Goal: Navigation & Orientation: Find specific page/section

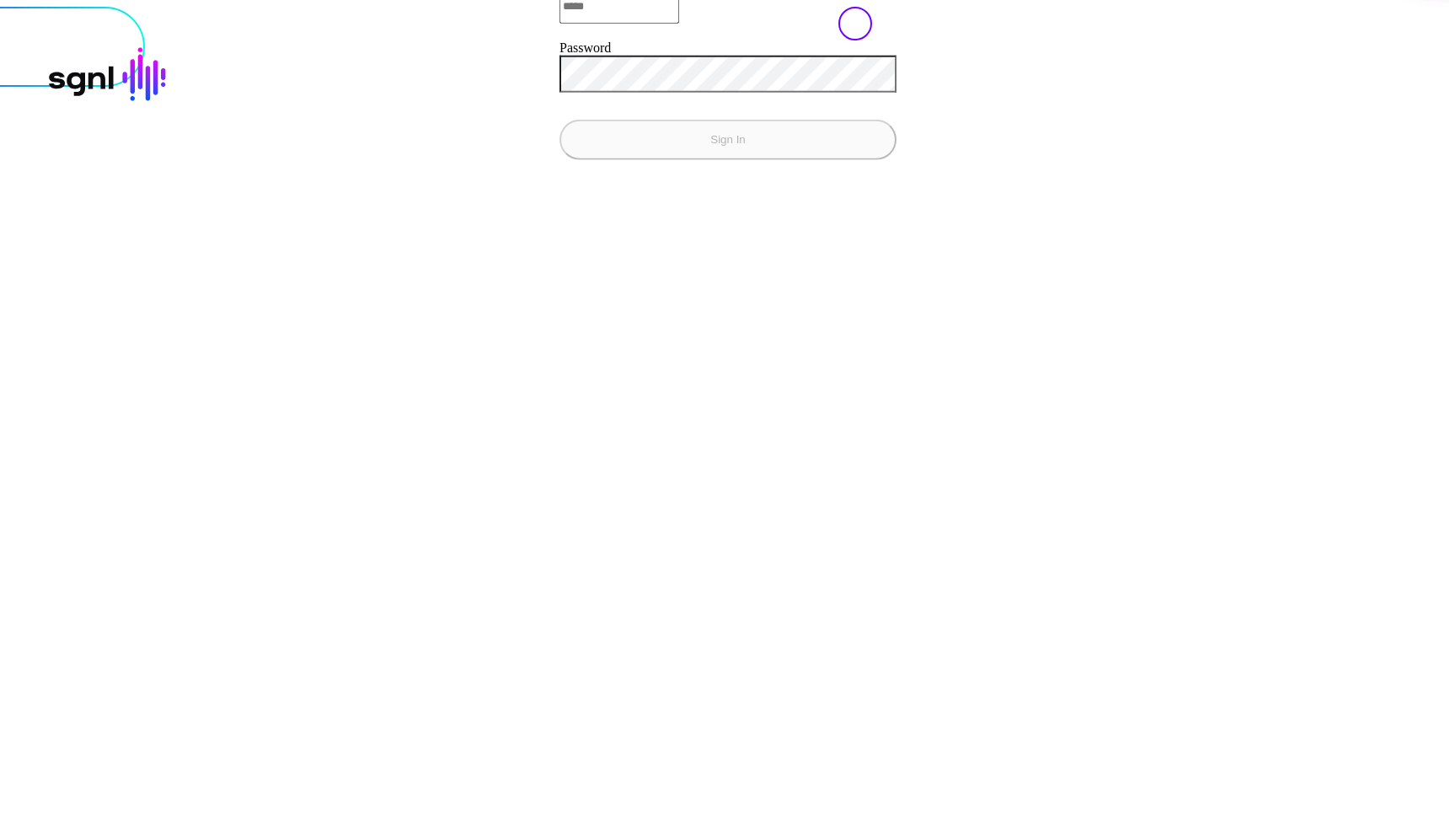
click at [7, 7] on com-1password-button at bounding box center [7, 7] width 0 height 0
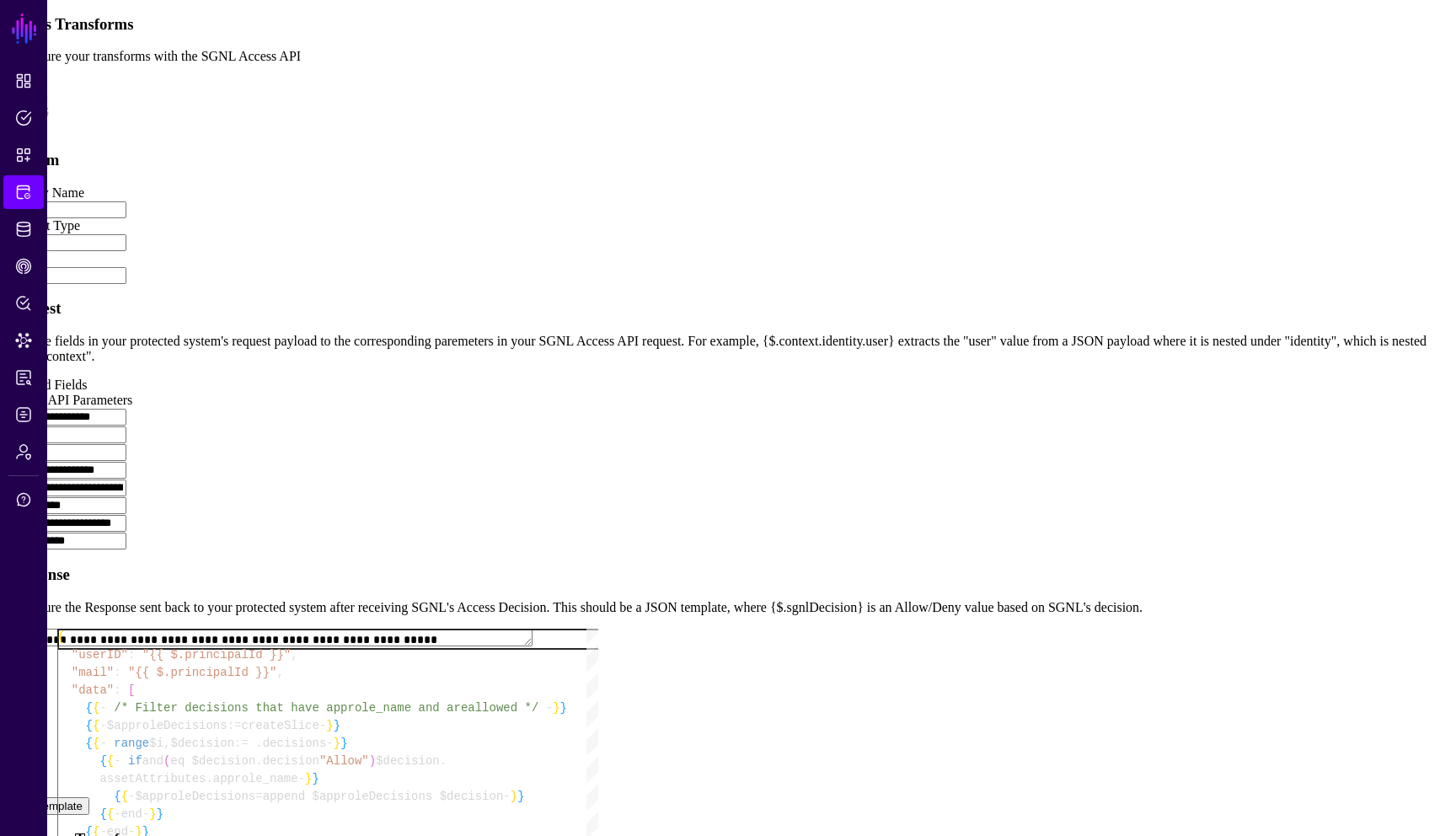
scroll to position [897, 0]
